Goal: Transaction & Acquisition: Purchase product/service

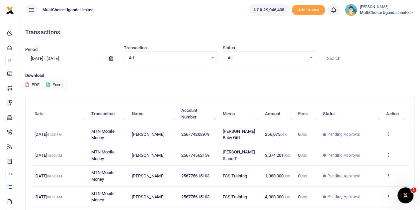
click at [388, 132] on icon at bounding box center [388, 133] width 4 height 5
click at [373, 143] on link "View details" at bounding box center [364, 145] width 52 height 9
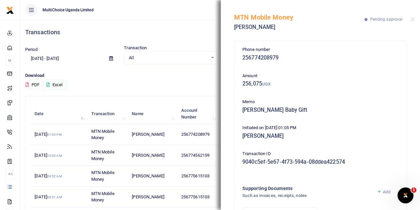
click at [417, 20] on div "MTN Mobile Money Mary Namyenya Pending approval" at bounding box center [320, 18] width 199 height 37
click at [412, 20] on button "Close" at bounding box center [413, 19] width 4 height 4
click at [412, 20] on div "MTN Mobile Money Mary Namyenya Pending approval" at bounding box center [320, 18] width 199 height 37
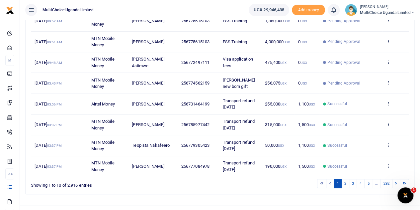
scroll to position [165, 0]
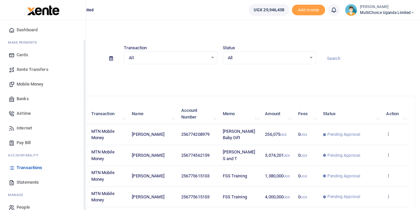
scroll to position [27, 0]
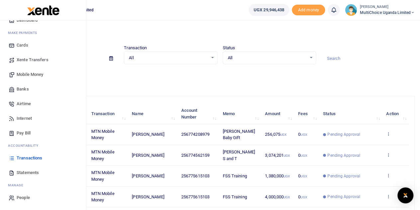
click at [32, 75] on span "Mobile Money" at bounding box center [30, 74] width 27 height 7
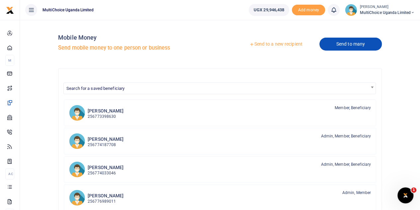
click at [351, 42] on link "Send to many" at bounding box center [351, 44] width 62 height 13
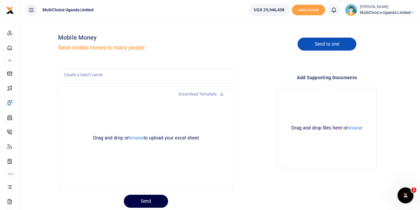
click at [326, 46] on link "Send to one" at bounding box center [327, 44] width 58 height 13
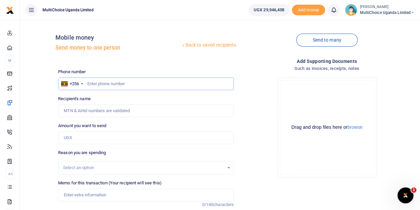
click at [128, 87] on input "text" at bounding box center [146, 83] width 176 height 13
paste input "Hi Patricia, Kindly approve payments on Xente MCU"
type input "Hi Patricia, Kindly approve payments on Xente MCU"
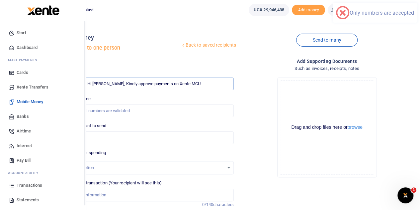
drag, startPoint x: 196, startPoint y: 82, endPoint x: 3, endPoint y: 83, distance: 193.3
click at [1, 84] on body "Start Dashboard M ake Payments Cards Xente Transfers Mobile Money Banks Airtime…" at bounding box center [210, 147] width 420 height 294
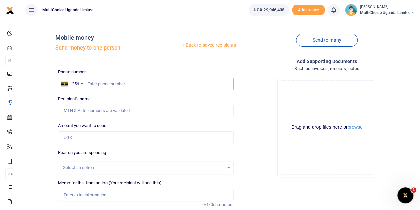
paste input "0768972289"
type input "0768972289"
type input "Annet Namusolo"
type input "0768972289"
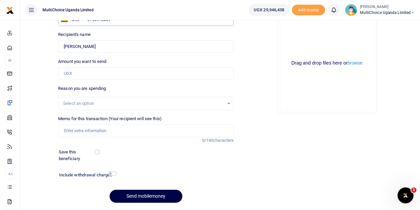
scroll to position [66, 0]
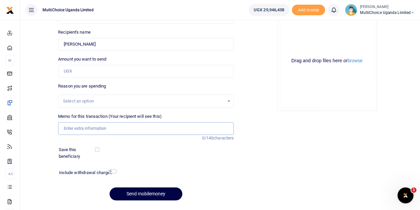
click at [98, 131] on input "Memo for this transaction (Your recipient will see this)" at bounding box center [146, 128] width 176 height 13
paste input "300,000"
type input "300,000"
drag, startPoint x: 98, startPoint y: 129, endPoint x: 23, endPoint y: 129, distance: 74.4
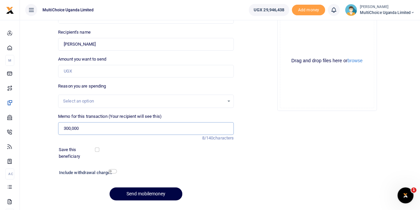
click at [23, 129] on div "Back to saved recipients Mobile money Send money to one person Send to many Pho…" at bounding box center [220, 82] width 395 height 246
click at [105, 71] on input "Amount you want to send" at bounding box center [146, 71] width 176 height 13
paste input "300,000"
type input "300,000"
click at [83, 130] on input "Memo for this transaction (Your recipient will see this)" at bounding box center [146, 128] width 176 height 13
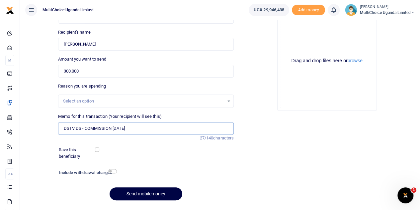
click at [154, 127] on input "DSTV DSF COMMISSION July 25" at bounding box center [146, 128] width 176 height 13
click at [146, 127] on input "DSTV DSF COMMISSION July 25" at bounding box center [146, 128] width 176 height 13
type input "DSTV DSF COMMISSION July 25"
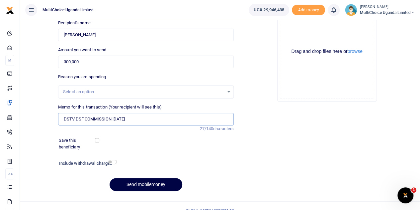
scroll to position [84, 0]
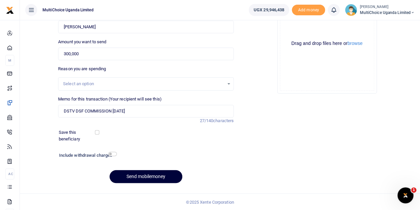
click at [166, 175] on button "Send mobilemoney" at bounding box center [146, 176] width 73 height 13
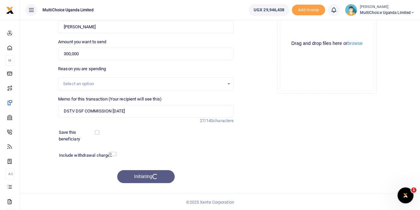
click at [166, 175] on div "Initiating" at bounding box center [146, 176] width 176 height 13
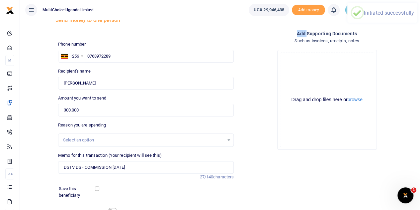
scroll to position [7, 0]
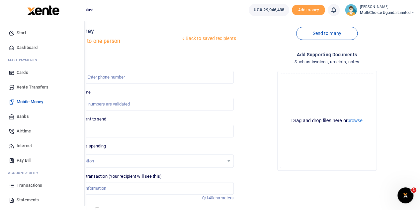
scroll to position [27, 0]
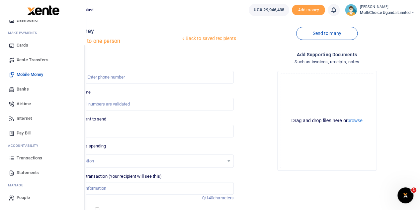
click at [29, 159] on span "Transactions" at bounding box center [30, 157] width 26 height 7
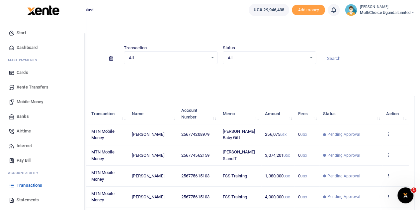
scroll to position [27, 0]
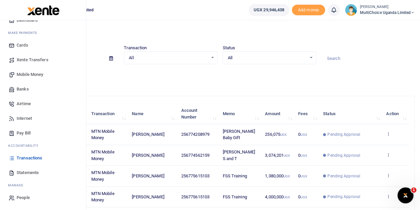
click at [21, 157] on span "Transactions" at bounding box center [30, 157] width 26 height 7
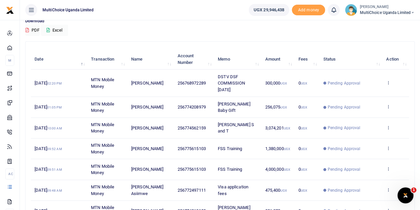
scroll to position [45, 0]
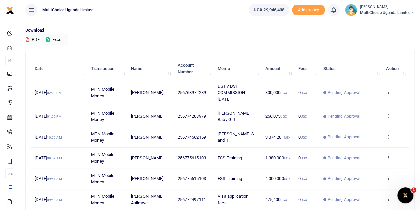
click at [380, 16] on div "[PERSON_NAME] MultiChoice Uganda Limited" at bounding box center [380, 10] width 70 height 12
click at [380, 23] on link "Switch accounts" at bounding box center [389, 24] width 52 height 9
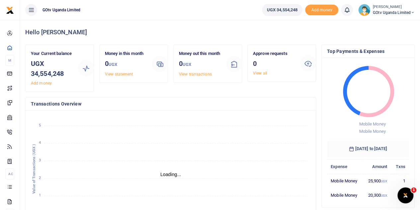
scroll to position [5, 5]
click at [412, 11] on icon at bounding box center [413, 12] width 4 height 5
click at [381, 10] on span "GOtv Uganda Limited" at bounding box center [394, 13] width 42 height 6
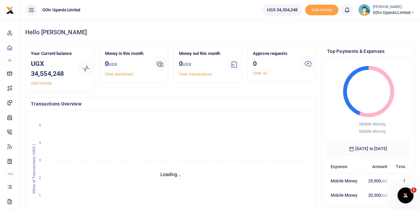
click at [381, 10] on span "GOtv Uganda Limited" at bounding box center [394, 13] width 42 height 6
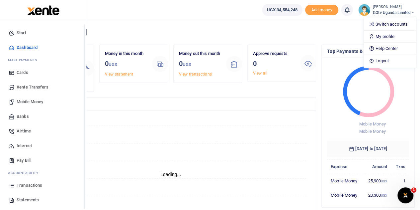
scroll to position [27, 0]
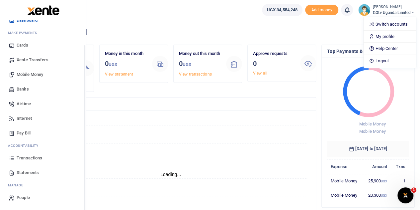
click at [29, 73] on span "Mobile Money" at bounding box center [30, 74] width 27 height 7
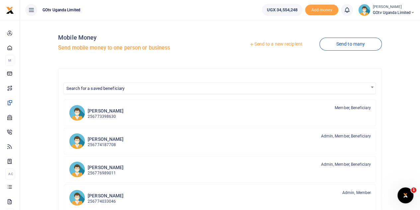
click at [292, 45] on link "Send to a new recipient" at bounding box center [276, 44] width 87 height 12
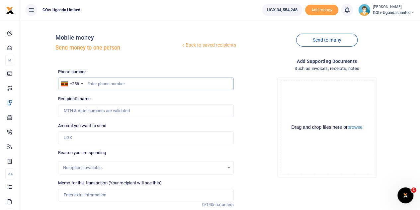
click at [130, 85] on input "text" at bounding box center [146, 83] width 176 height 13
paste input "0768972289"
type input "0768972289"
type input "[PERSON_NAME]"
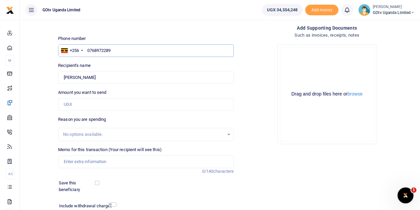
type input "0768972289"
click at [130, 105] on input "Amount you want to send" at bounding box center [146, 104] width 176 height 13
type input "80,000"
click at [95, 160] on input "Memo for this transaction (Your recipient will see this)" at bounding box center [146, 161] width 176 height 13
click at [95, 157] on input "G" at bounding box center [146, 161] width 176 height 13
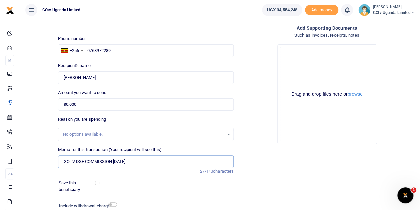
click at [133, 159] on input "GOTV DSF COMMISSION [DATE]" at bounding box center [146, 161] width 176 height 13
type input "GOTV DSF COMMISSION JULY 25"
click at [272, 166] on div "Add supporting Documents Such as invoices, receipts, notes Drop your files here…" at bounding box center [327, 131] width 181 height 214
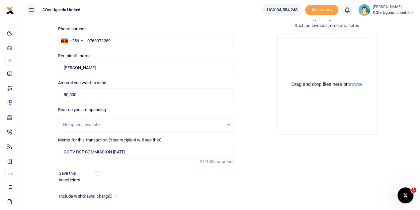
scroll to position [66, 0]
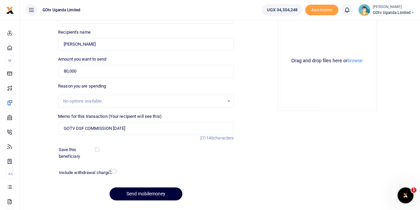
click at [153, 191] on button "Send mobilemoney" at bounding box center [146, 193] width 73 height 13
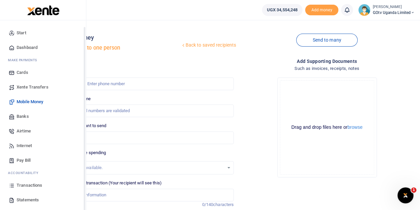
scroll to position [27, 0]
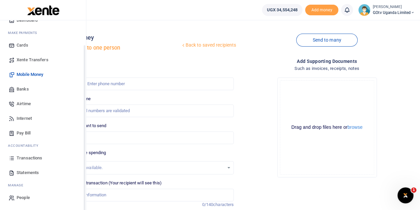
click at [35, 156] on span "Transactions" at bounding box center [30, 157] width 26 height 7
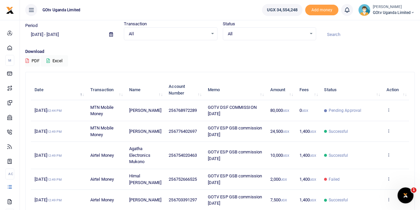
scroll to position [33, 0]
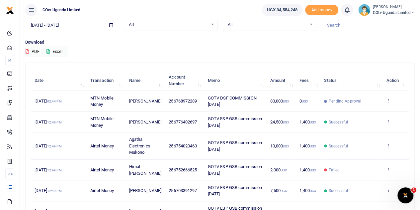
click at [389, 95] on td "View details Send again" at bounding box center [396, 101] width 27 height 21
click at [389, 101] on icon at bounding box center [388, 100] width 4 height 5
click at [363, 109] on link "View details" at bounding box center [364, 111] width 52 height 9
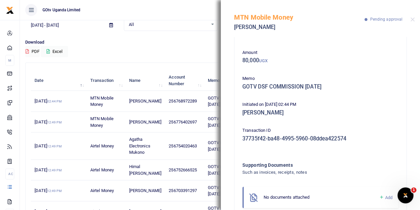
scroll to position [43, 0]
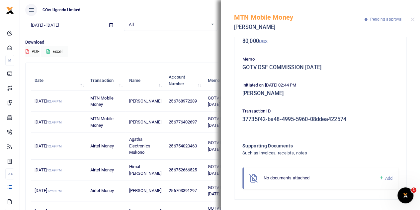
click at [379, 175] on icon at bounding box center [381, 178] width 5 height 6
click at [379, 178] on icon at bounding box center [381, 178] width 5 height 6
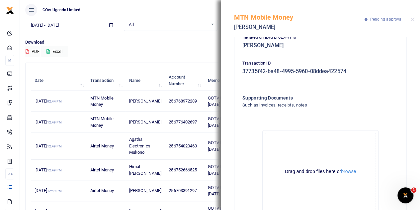
scroll to position [118, 0]
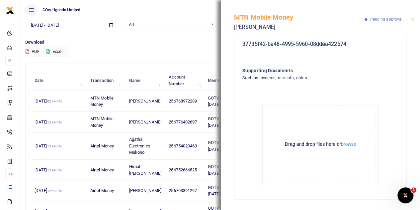
click at [353, 140] on div "Drag and drop files here or browse Powered by Uppy" at bounding box center [320, 144] width 111 height 78
click at [347, 145] on button "browse" at bounding box center [348, 144] width 15 height 5
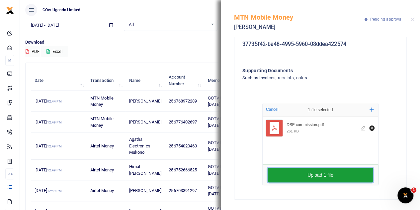
click at [330, 173] on button "Upload 1 file" at bounding box center [321, 174] width 106 height 15
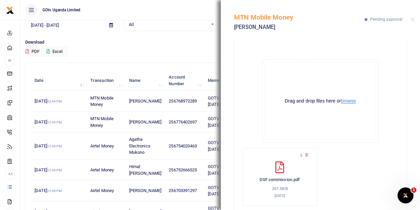
scroll to position [180, 0]
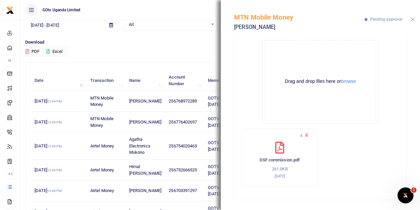
click at [411, 19] on button "Close" at bounding box center [413, 19] width 4 height 4
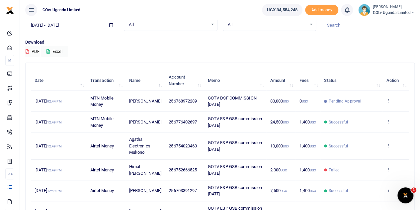
click at [408, 12] on span "GOtv Uganda Limited" at bounding box center [394, 13] width 42 height 6
click at [386, 21] on link "Switch accounts" at bounding box center [390, 24] width 52 height 9
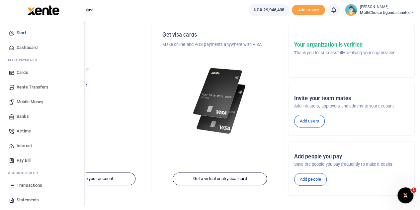
scroll to position [27, 0]
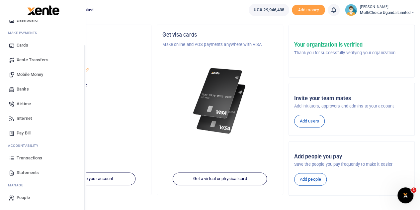
click at [24, 158] on span "Transactions" at bounding box center [30, 157] width 26 height 7
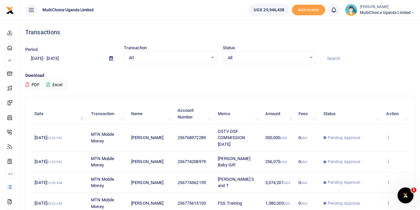
click at [389, 138] on icon at bounding box center [388, 137] width 4 height 5
click at [373, 148] on link "View details" at bounding box center [364, 148] width 52 height 9
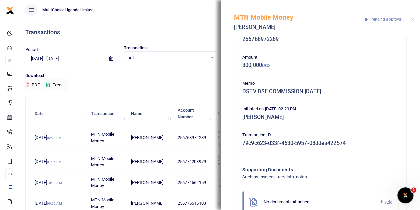
scroll to position [43, 0]
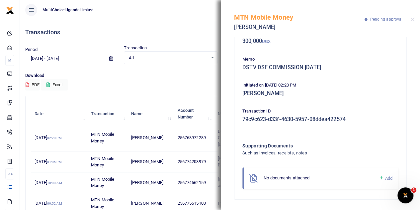
click at [379, 176] on icon at bounding box center [381, 178] width 5 height 6
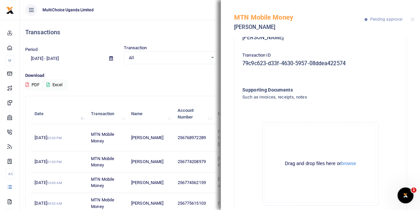
scroll to position [118, 0]
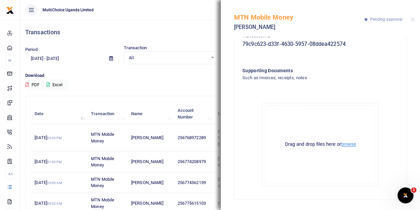
click at [351, 146] on button "browse" at bounding box center [348, 144] width 15 height 5
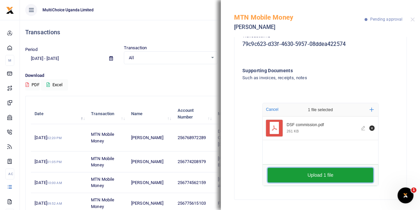
click at [321, 175] on button "Upload 1 file" at bounding box center [321, 174] width 106 height 15
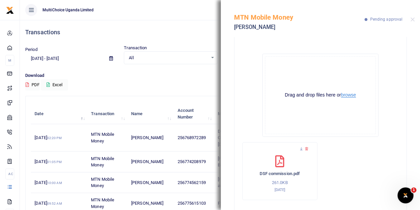
scroll to position [180, 0]
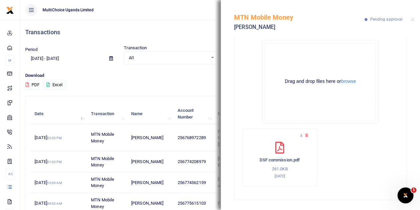
click at [414, 23] on div "MTN Mobile Money Annet Namusolo Pending approval" at bounding box center [320, 18] width 199 height 37
click at [410, 21] on div "MTN Mobile Money Annet Namusolo Pending approval" at bounding box center [320, 18] width 199 height 37
click at [179, 94] on div "Transactions Period 08/05/2025 - 09/03/2025 Transaction All Select an option...…" at bounding box center [220, 190] width 395 height 341
click at [412, 19] on button "Close" at bounding box center [413, 19] width 4 height 4
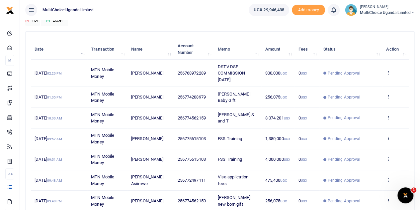
scroll to position [66, 0]
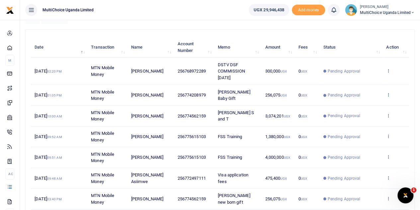
click at [389, 93] on icon at bounding box center [388, 94] width 4 height 5
click at [374, 103] on link "View details" at bounding box center [364, 105] width 52 height 9
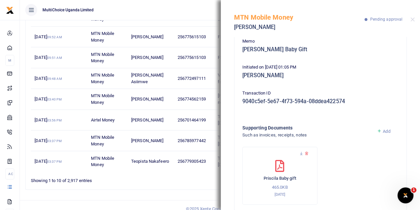
scroll to position [71, 0]
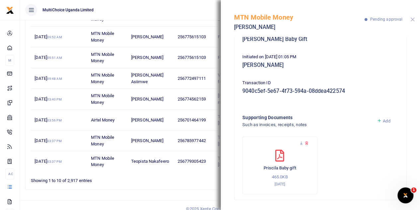
click at [412, 19] on button "Close" at bounding box center [413, 19] width 4 height 4
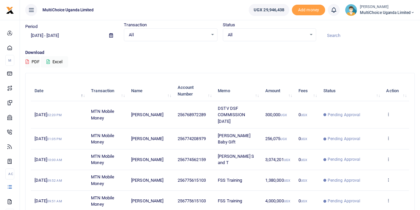
scroll to position [33, 0]
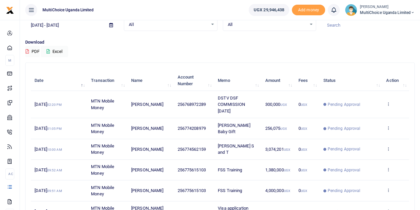
click at [343, 104] on span "Pending Approval" at bounding box center [344, 104] width 33 height 6
click at [389, 103] on icon at bounding box center [388, 103] width 4 height 5
click at [368, 115] on link "View details" at bounding box center [364, 114] width 52 height 9
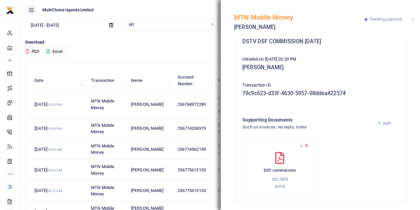
scroll to position [71, 0]
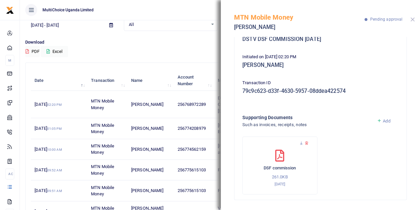
click at [411, 20] on button "Close" at bounding box center [413, 19] width 4 height 4
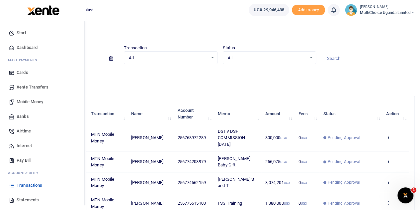
scroll to position [0, 0]
click at [32, 100] on span "Mobile Money" at bounding box center [30, 101] width 27 height 7
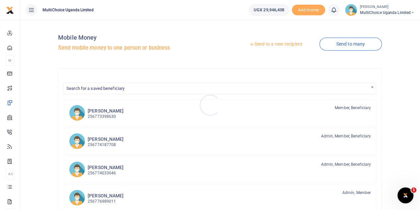
click at [285, 46] on div at bounding box center [210, 105] width 420 height 210
click at [285, 44] on link "Send to a new recipient" at bounding box center [276, 44] width 87 height 12
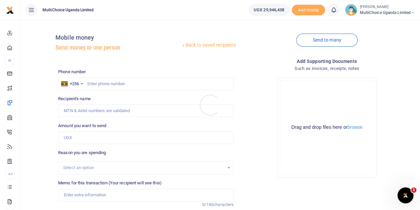
click at [118, 81] on div at bounding box center [210, 105] width 420 height 210
click at [118, 82] on input "text" at bounding box center [146, 83] width 176 height 13
type input "0779632556"
type input "Rose Mary Alowo"
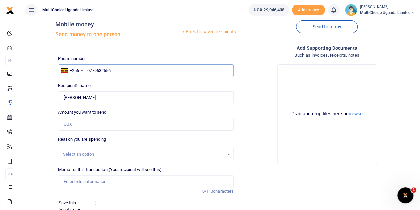
scroll to position [33, 0]
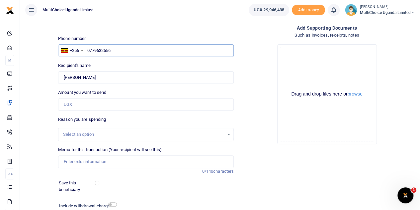
type input "0779632556"
click at [110, 106] on input "Amount you want to send" at bounding box center [146, 104] width 176 height 13
type input "1,000,000"
click at [101, 160] on input "Memo for this transaction (Your recipient will see this)" at bounding box center [146, 161] width 176 height 13
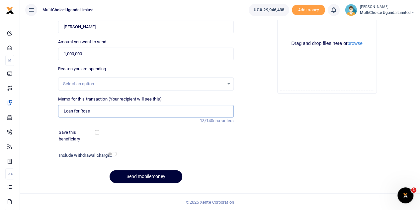
type input "Loan for Rose"
click at [155, 177] on button "Send mobilemoney" at bounding box center [146, 176] width 73 height 13
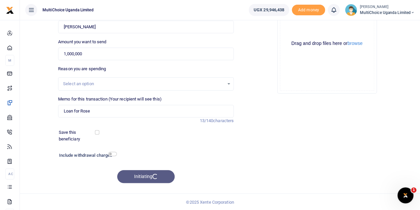
click at [155, 177] on div "Initiating" at bounding box center [146, 176] width 176 height 13
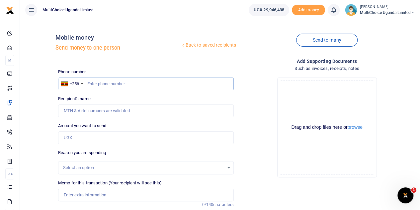
click at [121, 85] on input "text" at bounding box center [146, 83] width 176 height 13
type input "0751161721"
type input "[PERSON_NAME]"
type input "0751161721"
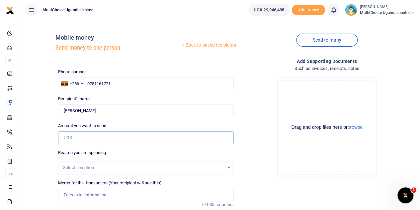
click at [108, 139] on input "Amount you want to send" at bounding box center [146, 137] width 176 height 13
drag, startPoint x: 108, startPoint y: 139, endPoint x: 116, endPoint y: 135, distance: 8.0
click at [108, 139] on input "Amount you want to send" at bounding box center [146, 137] width 176 height 13
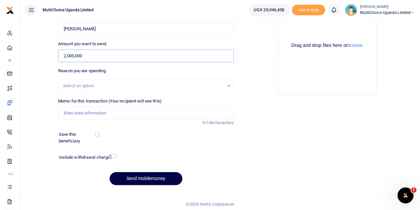
scroll to position [84, 0]
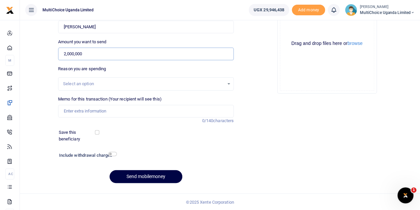
type input "2,000,000"
click at [124, 112] on input "Memo for this transaction (Your recipient will see this)" at bounding box center [146, 111] width 176 height 13
type input "Wedding gift for [PERSON_NAME]"
click at [160, 175] on button "Send mobilemoney" at bounding box center [146, 176] width 73 height 13
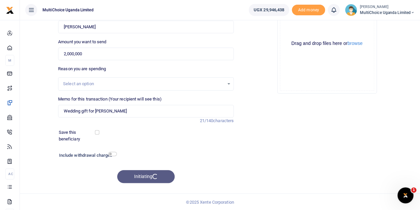
click at [160, 175] on div "Initiating" at bounding box center [146, 176] width 176 height 13
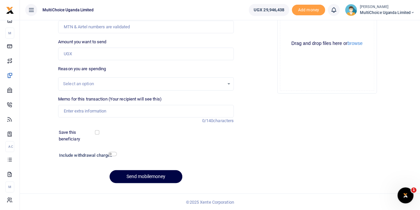
click at [332, 172] on div "Add supporting Documents Such as invoices, receipts, notes Drop your files here…" at bounding box center [327, 81] width 181 height 214
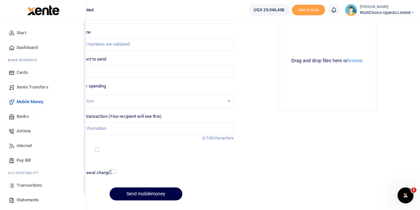
scroll to position [84, 0]
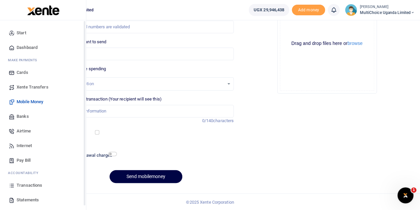
click at [27, 182] on span "Transactions" at bounding box center [30, 185] width 26 height 7
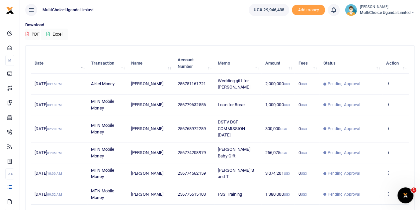
scroll to position [66, 0]
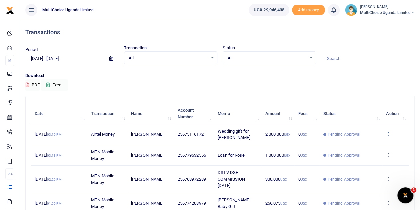
click at [389, 133] on icon at bounding box center [388, 133] width 4 height 5
click at [376, 145] on link "View details" at bounding box center [364, 145] width 52 height 9
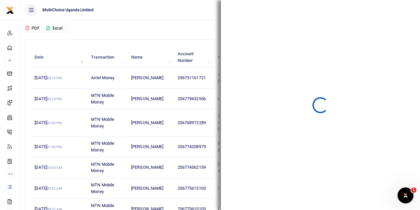
scroll to position [66, 0]
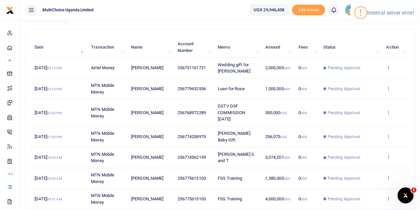
click at [389, 86] on icon at bounding box center [388, 88] width 4 height 5
click at [368, 93] on td "Pending Approval" at bounding box center [351, 88] width 63 height 21
click at [388, 87] on icon at bounding box center [388, 88] width 4 height 5
click at [351, 98] on link "View details" at bounding box center [364, 99] width 52 height 9
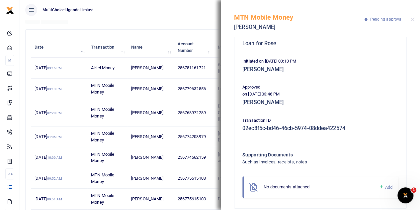
click at [415, 22] on div "MTN Mobile Money Rose Mary Alowo Pending approval" at bounding box center [320, 18] width 199 height 37
click at [413, 17] on div "MTN Mobile Money Rose Mary Alowo Pending approval" at bounding box center [320, 18] width 199 height 37
click at [413, 19] on button "Close" at bounding box center [413, 19] width 4 height 4
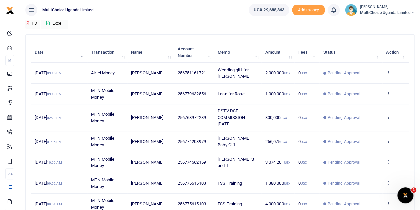
scroll to position [66, 0]
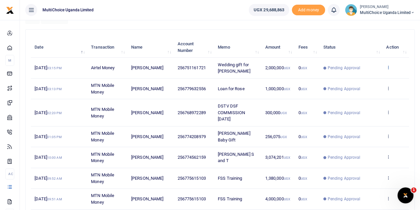
click at [388, 68] on icon at bounding box center [388, 67] width 4 height 5
click at [368, 75] on link "View details" at bounding box center [364, 78] width 52 height 9
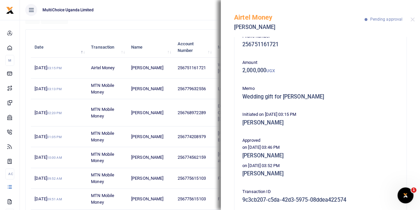
scroll to position [0, 0]
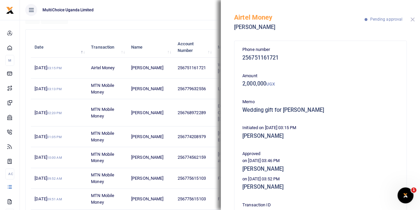
click at [412, 20] on button "Close" at bounding box center [413, 19] width 4 height 4
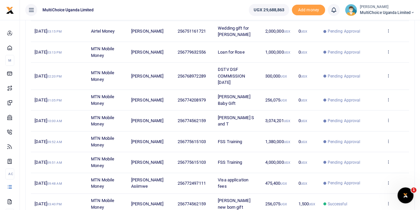
scroll to position [66, 0]
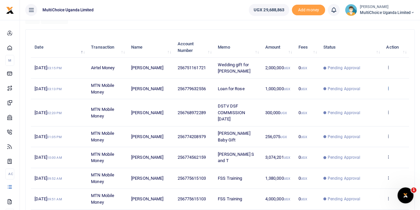
click at [389, 86] on icon at bounding box center [388, 88] width 4 height 5
click at [380, 97] on link "View details" at bounding box center [364, 99] width 52 height 9
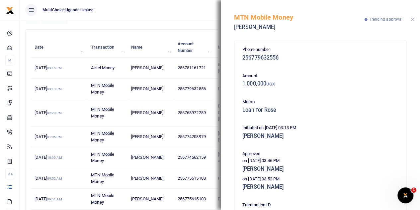
click at [411, 20] on button "Close" at bounding box center [413, 19] width 4 height 4
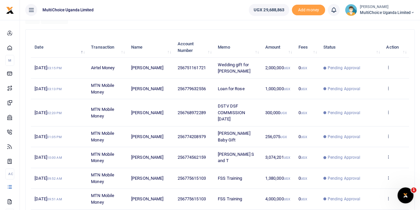
click at [383, 9] on small "[PERSON_NAME]" at bounding box center [387, 7] width 55 height 6
click at [386, 25] on link "Switch accounts" at bounding box center [389, 24] width 52 height 9
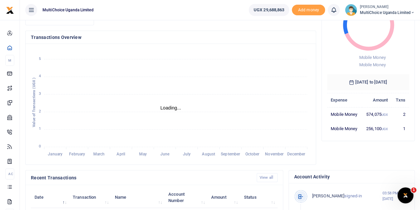
scroll to position [199, 0]
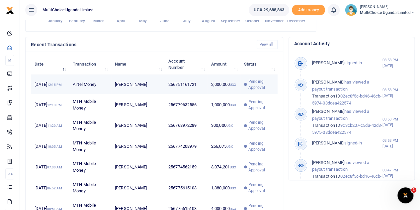
click at [252, 90] on span "Pending Approval" at bounding box center [260, 84] width 25 height 12
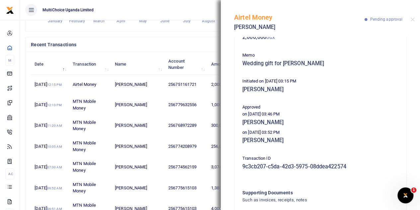
scroll to position [33, 0]
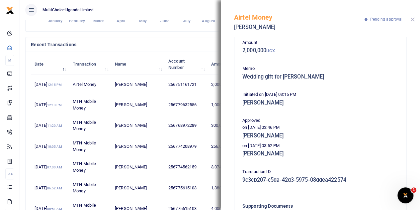
click at [412, 21] on button "Close" at bounding box center [413, 19] width 4 height 4
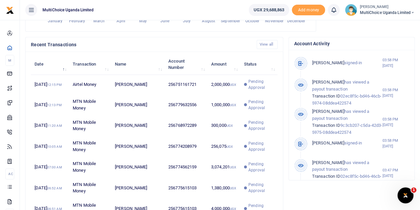
click at [395, 10] on span "MultiChoice Uganda Limited" at bounding box center [387, 13] width 55 height 6
click at [383, 27] on link "Switch accounts" at bounding box center [389, 24] width 52 height 9
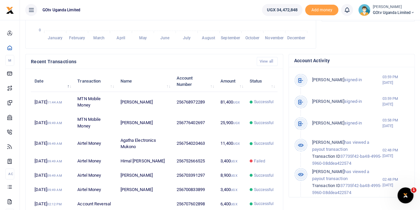
scroll to position [199, 0]
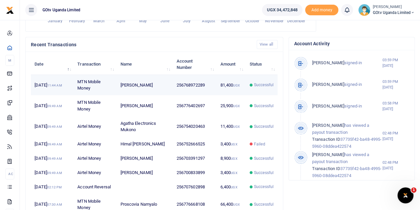
click at [263, 85] on span "Successful" at bounding box center [264, 85] width 20 height 6
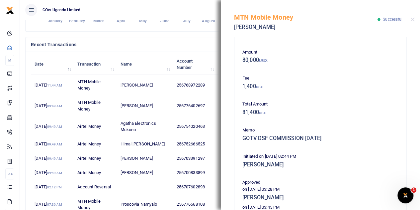
scroll to position [66, 0]
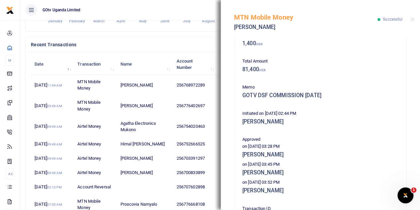
click at [416, 20] on div "MTN Mobile Money Annet Namusolo Successful" at bounding box center [320, 18] width 199 height 37
click at [412, 18] on button "Close" at bounding box center [413, 19] width 4 height 4
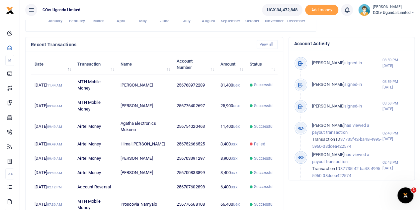
click at [386, 8] on small "[PERSON_NAME]" at bounding box center [394, 7] width 42 height 6
click at [387, 23] on link "Switch accounts" at bounding box center [390, 24] width 52 height 9
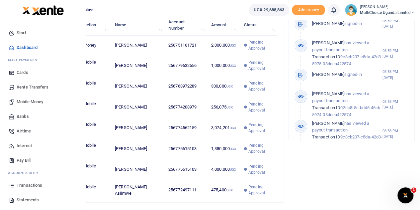
scroll to position [228, 0]
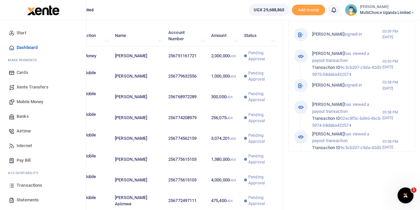
click at [25, 184] on span "Transactions" at bounding box center [30, 185] width 26 height 7
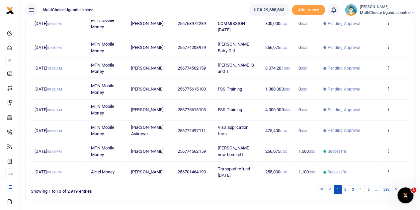
scroll to position [166, 0]
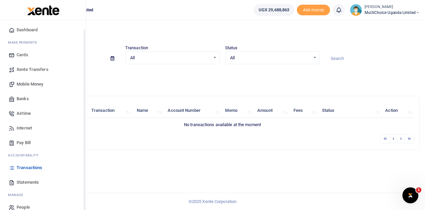
scroll to position [27, 0]
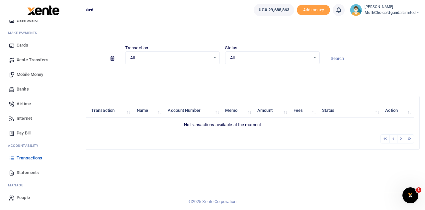
click at [35, 158] on span "Transactions" at bounding box center [30, 157] width 26 height 7
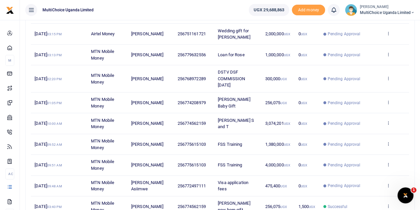
scroll to position [133, 0]
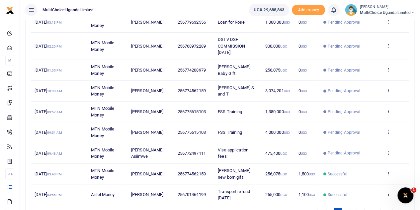
click at [391, 129] on icon at bounding box center [388, 131] width 4 height 5
click at [376, 135] on div "View details Send again" at bounding box center [364, 150] width 53 height 30
click at [389, 131] on icon at bounding box center [388, 131] width 4 height 5
click at [364, 142] on link "View details" at bounding box center [364, 142] width 52 height 9
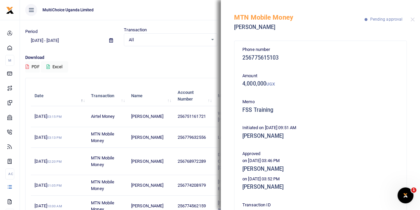
scroll to position [0, 0]
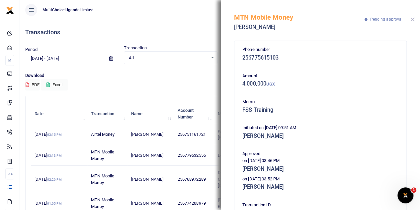
click at [413, 22] on button "Close" at bounding box center [413, 19] width 4 height 4
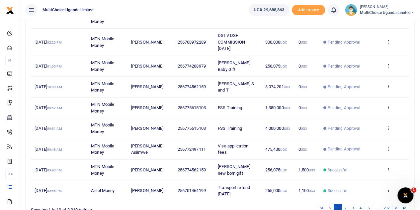
scroll to position [178, 0]
